Goal: Communication & Community: Ask a question

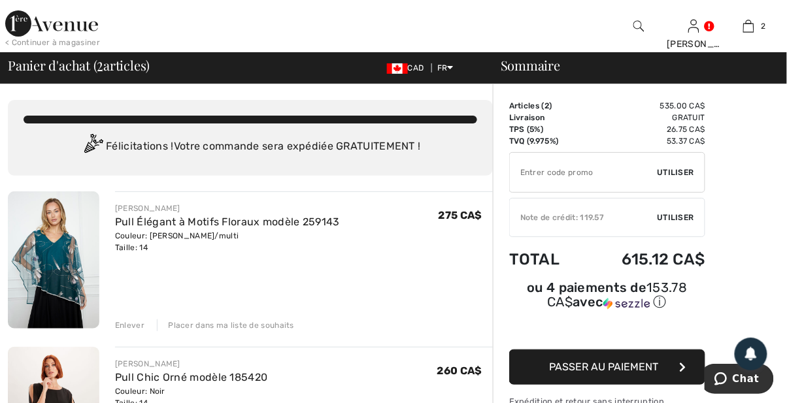
click at [58, 272] on img at bounding box center [54, 260] width 92 height 137
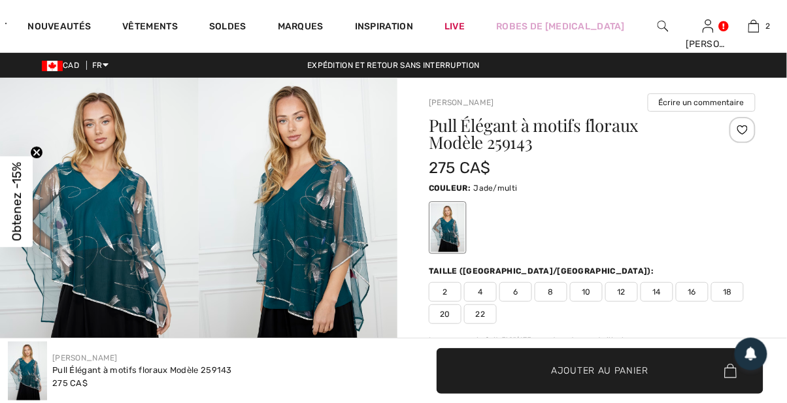
checkbox input "true"
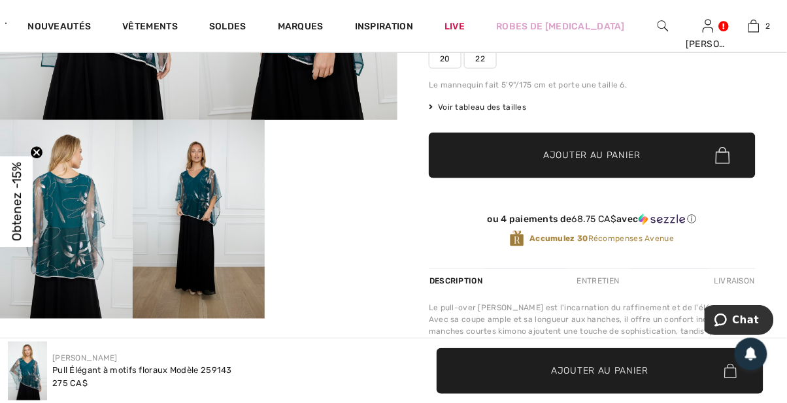
scroll to position [256, 0]
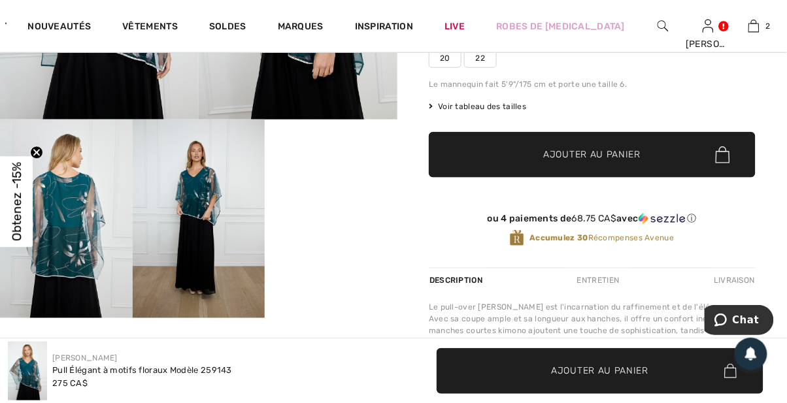
click at [194, 263] on img at bounding box center [199, 219] width 133 height 199
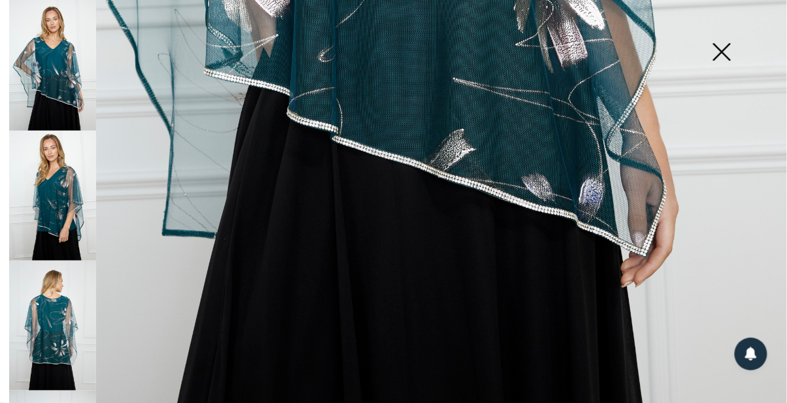
scroll to position [736, 0]
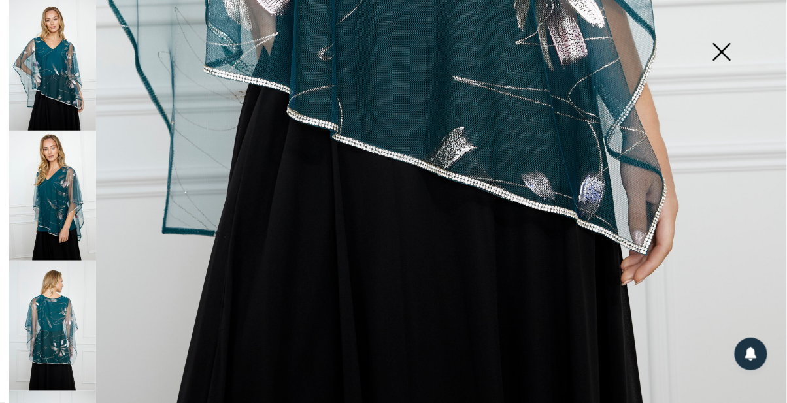
click at [58, 227] on img at bounding box center [52, 196] width 87 height 130
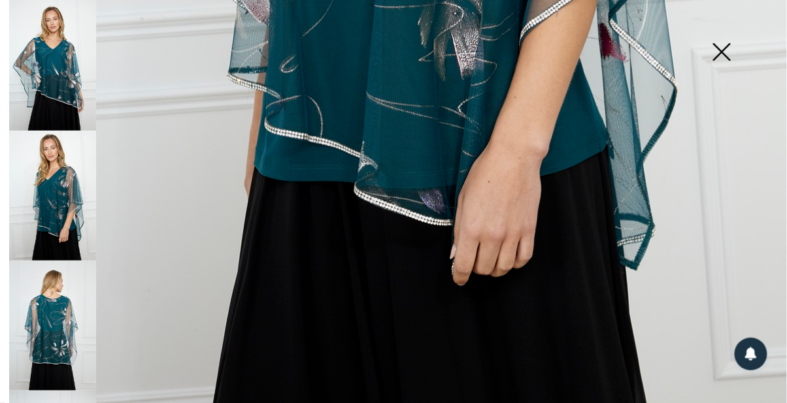
click at [52, 343] on img at bounding box center [52, 326] width 87 height 131
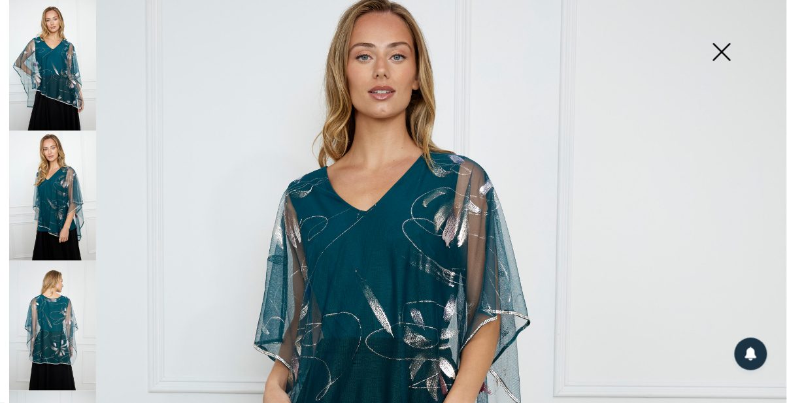
scroll to position [0, 0]
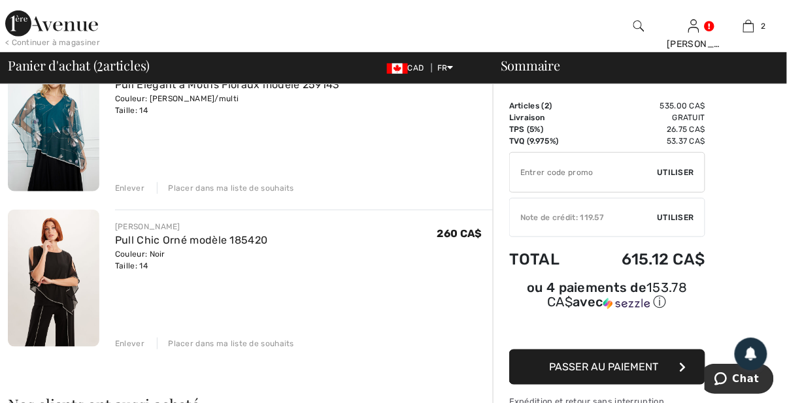
scroll to position [139, 0]
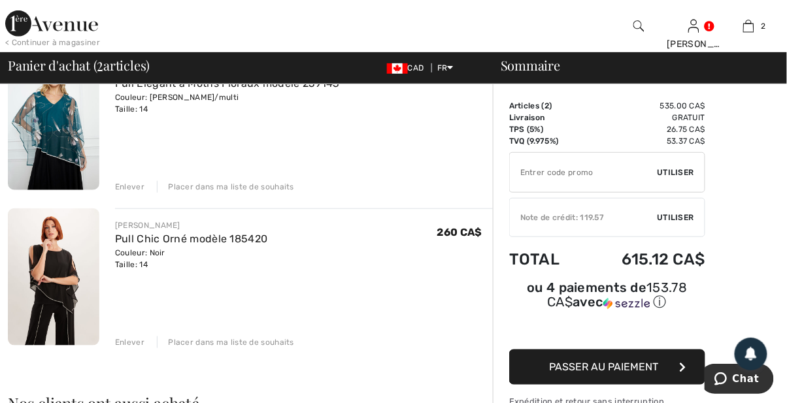
click at [135, 343] on div "Enlever" at bounding box center [129, 343] width 29 height 12
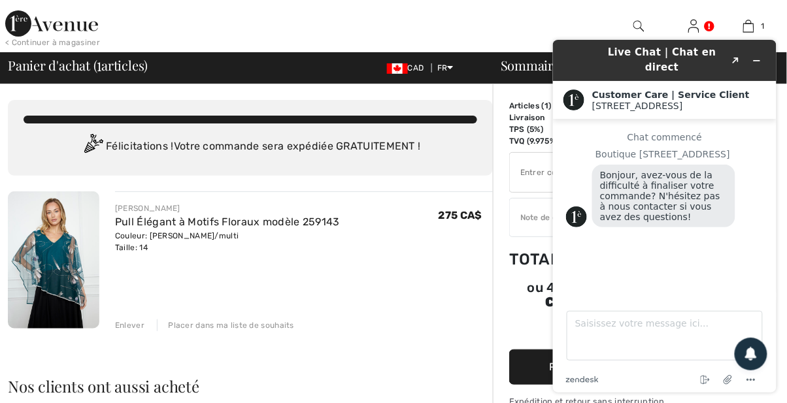
scroll to position [0, 0]
click at [592, 337] on textarea "Saisissez votre message ici..." at bounding box center [664, 336] width 196 height 50
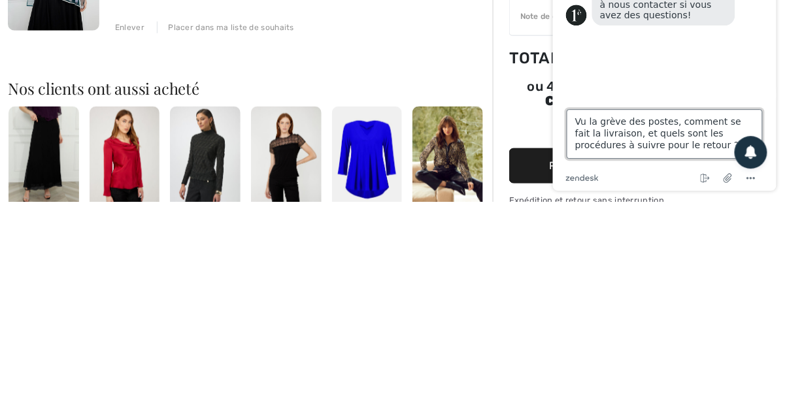
scroll to position [98, 0]
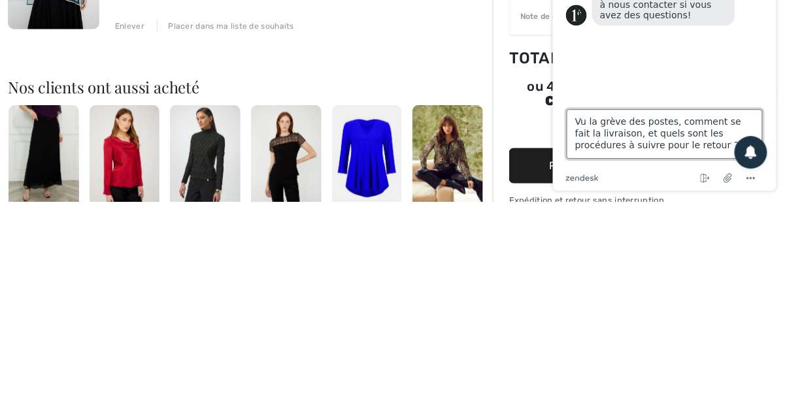
type textarea "Vu la grève des postes, comment se fait la livraison, et quels sont les procédu…"
click at [753, 179] on circle "Menu" at bounding box center [754, 179] width 2 height 2
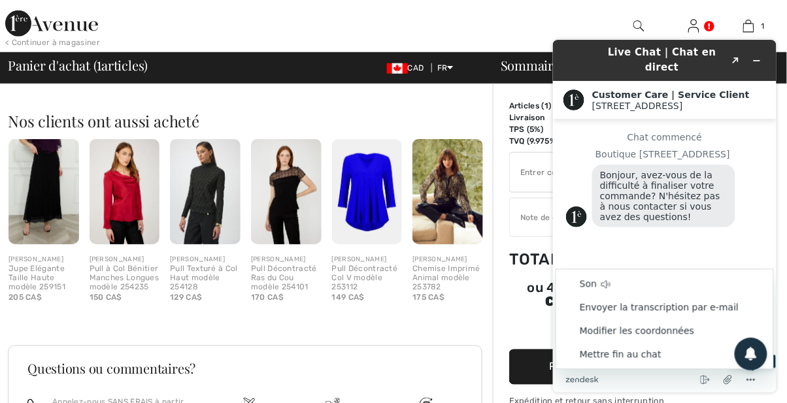
scroll to position [267, 0]
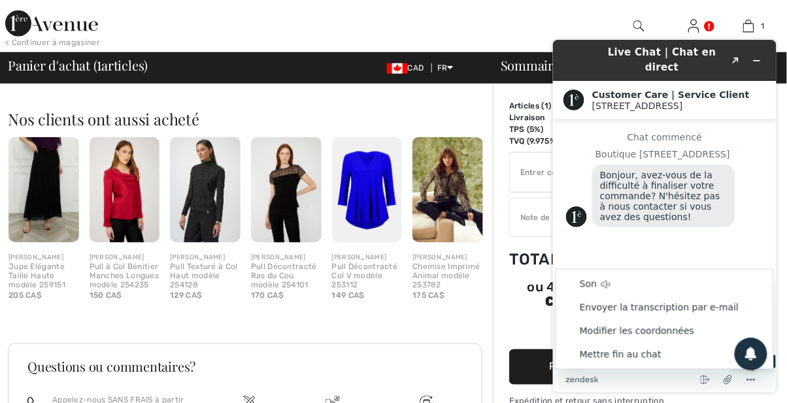
click at [611, 385] on div "Mettre fin au chat Joindre un fichier Son Envoyer la transcription par e-mail M…" at bounding box center [680, 379] width 165 height 17
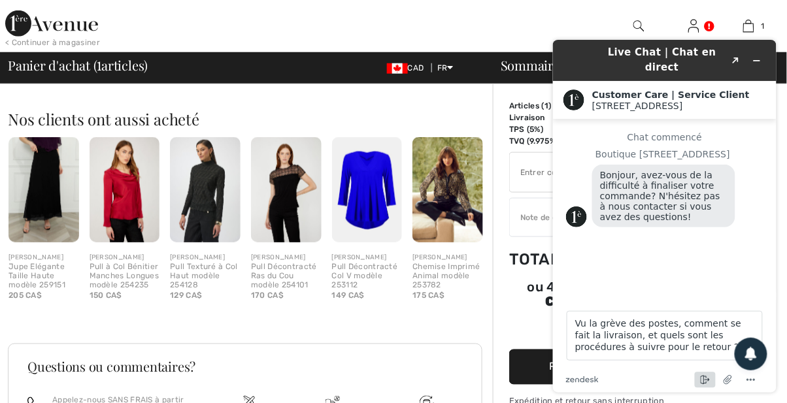
click at [707, 380] on icon "Mettre fin au chat" at bounding box center [705, 380] width 16 height 16
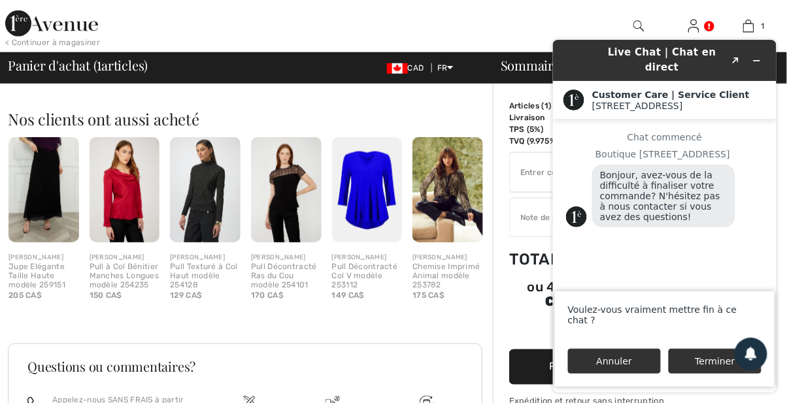
click at [615, 358] on button "Annuler" at bounding box center [613, 360] width 93 height 25
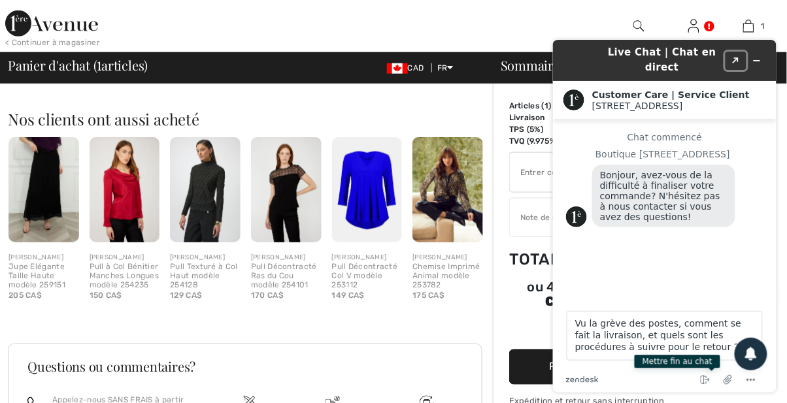
click at [745, 54] on button "Created with Sketch." at bounding box center [735, 60] width 21 height 18
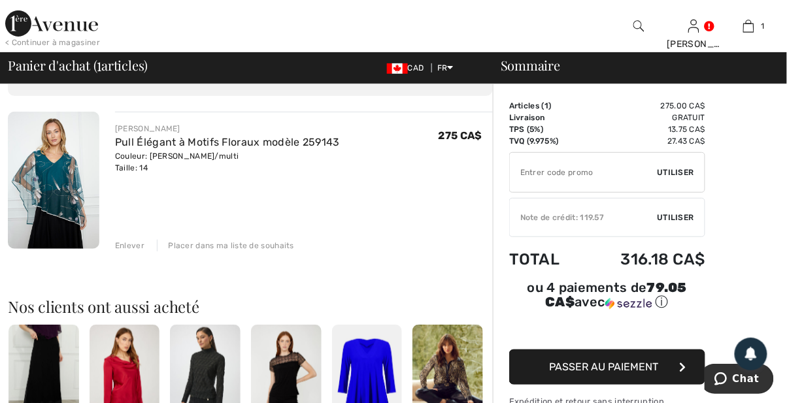
scroll to position [78, 0]
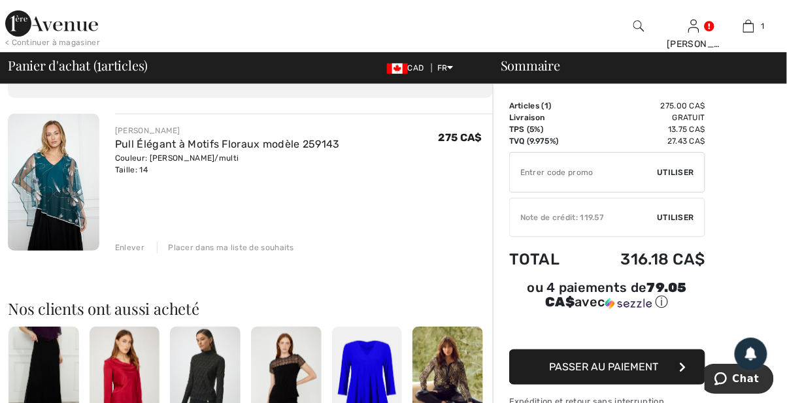
click at [673, 222] on span "Utiliser" at bounding box center [676, 218] width 37 height 12
